Goal: Check status

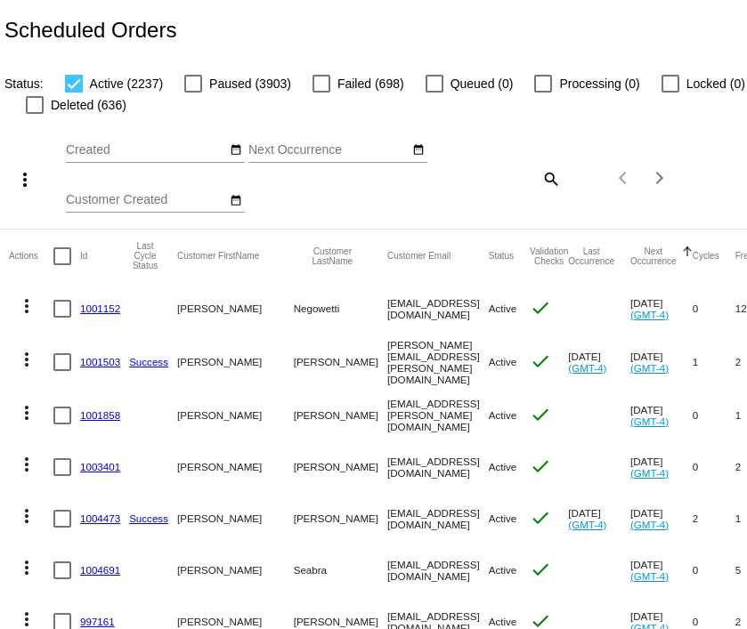
click at [550, 183] on mat-icon "search" at bounding box center [549, 179] width 21 height 28
click at [464, 170] on input "Search" at bounding box center [499, 175] width 124 height 14
paste input "[EMAIL_ADDRESS][DOMAIN_NAME]"
type input "[EMAIL_ADDRESS][DOMAIN_NAME]"
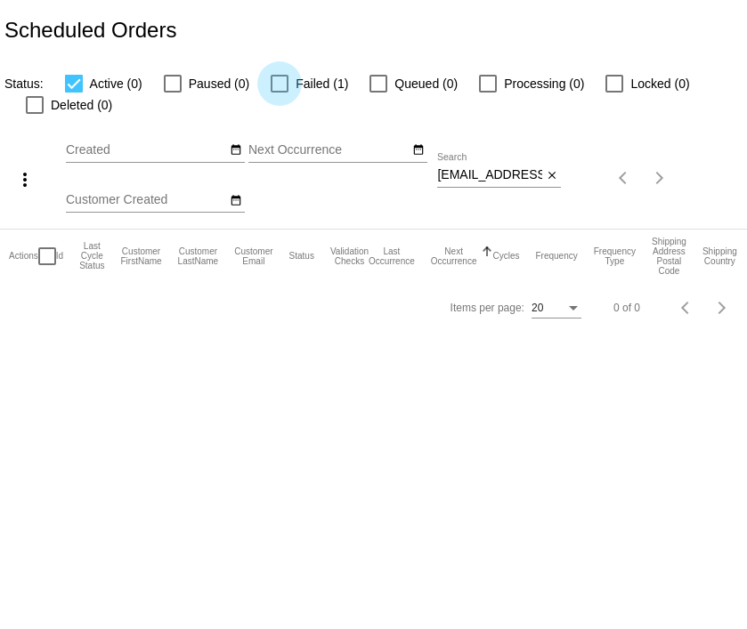
click at [276, 82] on div at bounding box center [279, 84] width 18 height 18
click at [278, 93] on input "Failed (1)" at bounding box center [278, 93] width 1 height 1
checkbox input "true"
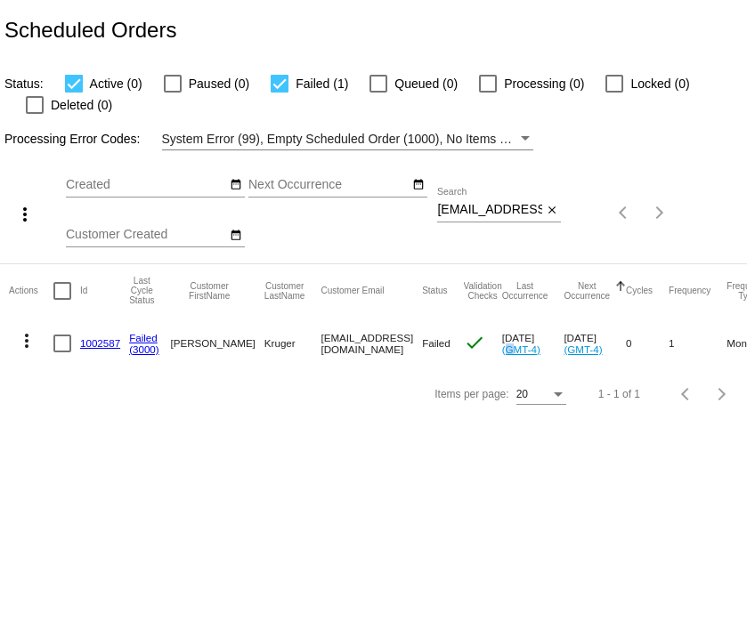
drag, startPoint x: 526, startPoint y: 349, endPoint x: 514, endPoint y: 349, distance: 11.6
click at [514, 349] on mat-cell "[DATE] (GMT-4)" at bounding box center [533, 344] width 62 height 52
click at [650, 491] on body "Scheduled Orders Status: Active (0) Paused (0) Failed (1) Queued (0) Processing…" at bounding box center [373, 314] width 747 height 629
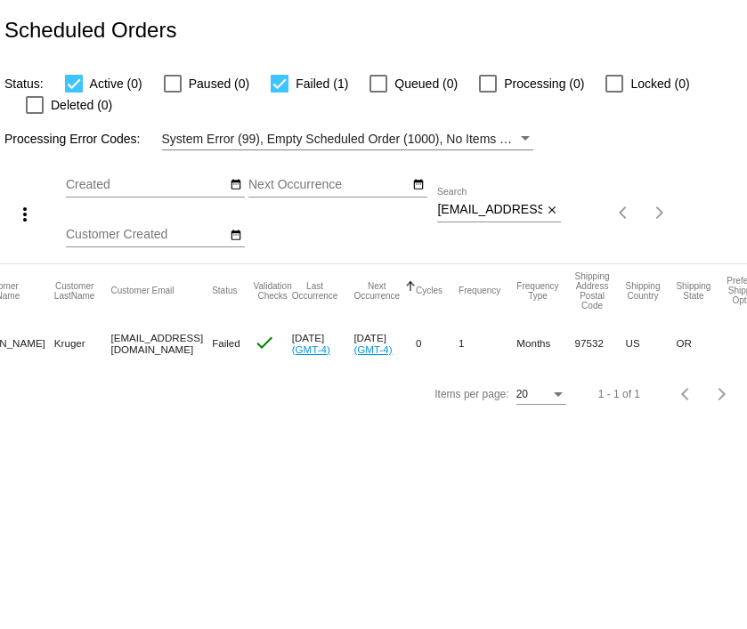
scroll to position [0, 192]
